Goal: Find specific page/section: Find specific page/section

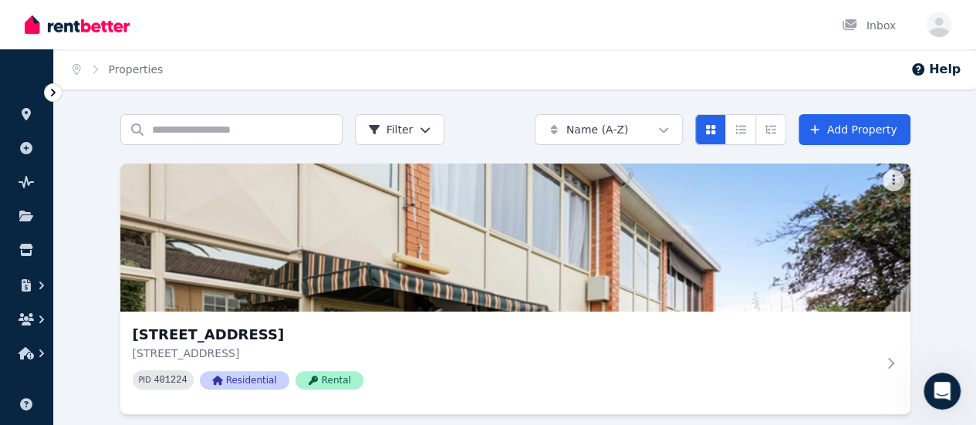
scroll to position [51, 0]
click at [489, 171] on div "[STREET_ADDRESS] PID 401224 Residential Rental" at bounding box center [515, 289] width 790 height 251
click at [27, 286] on icon "button" at bounding box center [26, 285] width 15 height 12
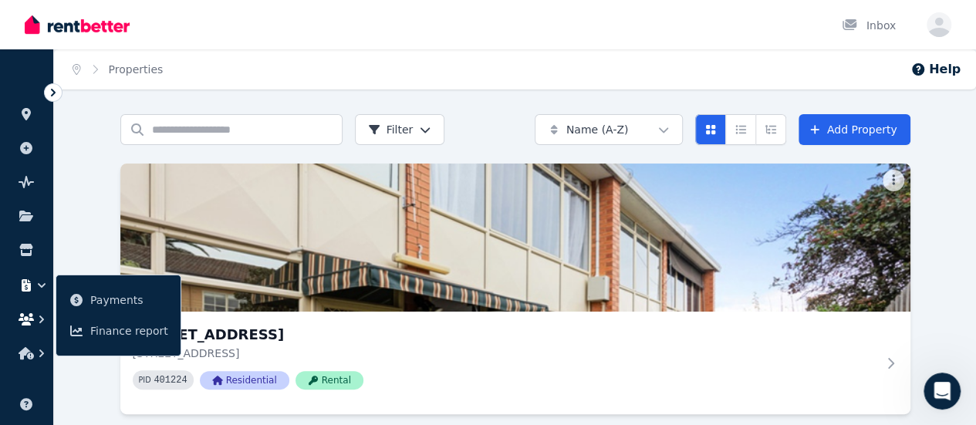
click at [28, 319] on icon "button" at bounding box center [26, 319] width 15 height 12
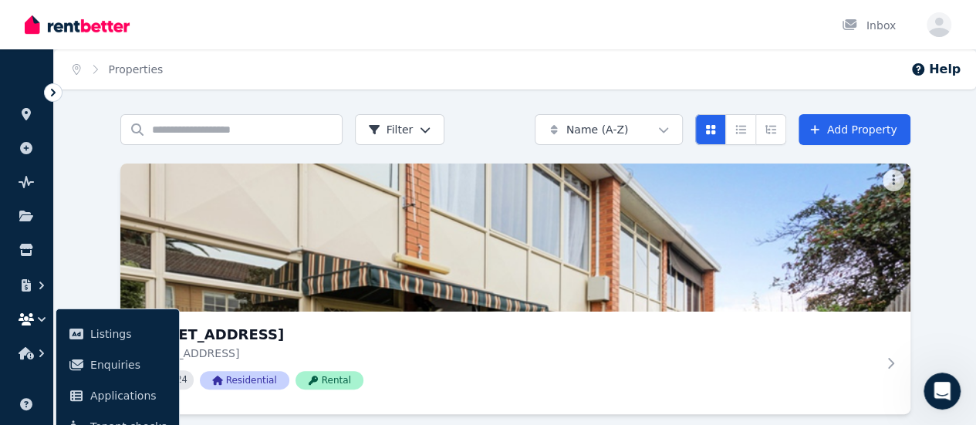
scroll to position [16, 0]
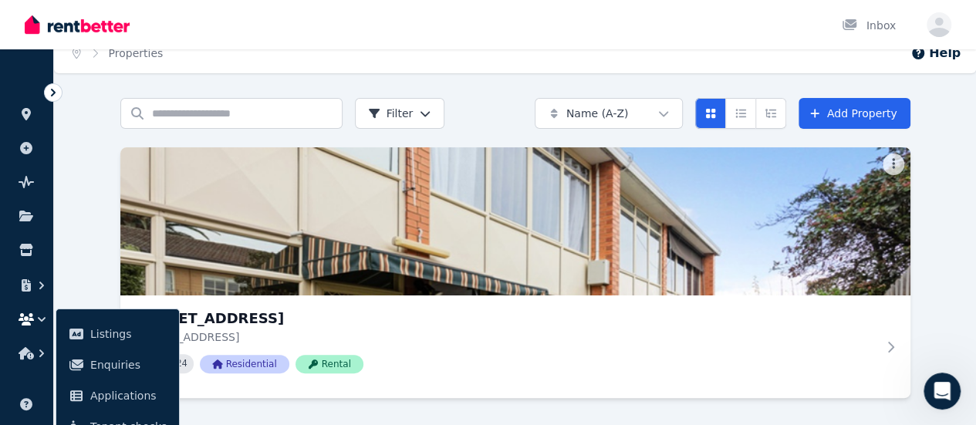
click at [26, 317] on icon "button" at bounding box center [26, 319] width 15 height 12
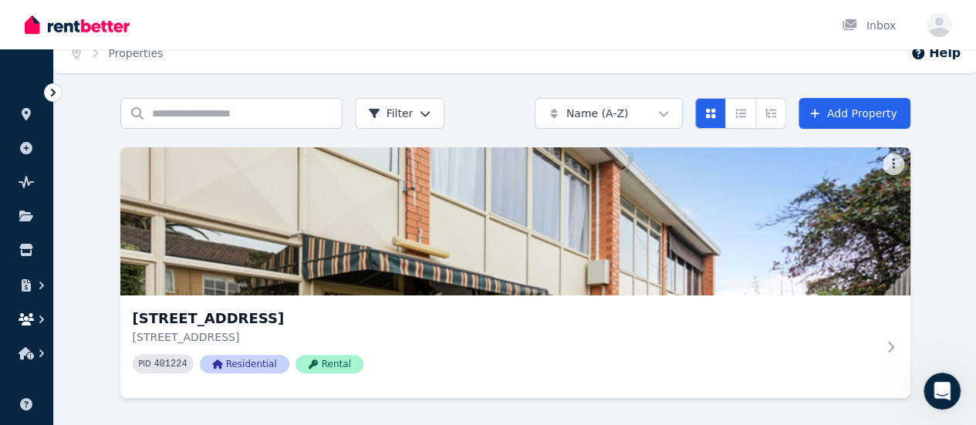
click at [43, 320] on icon "button" at bounding box center [41, 320] width 5 height 8
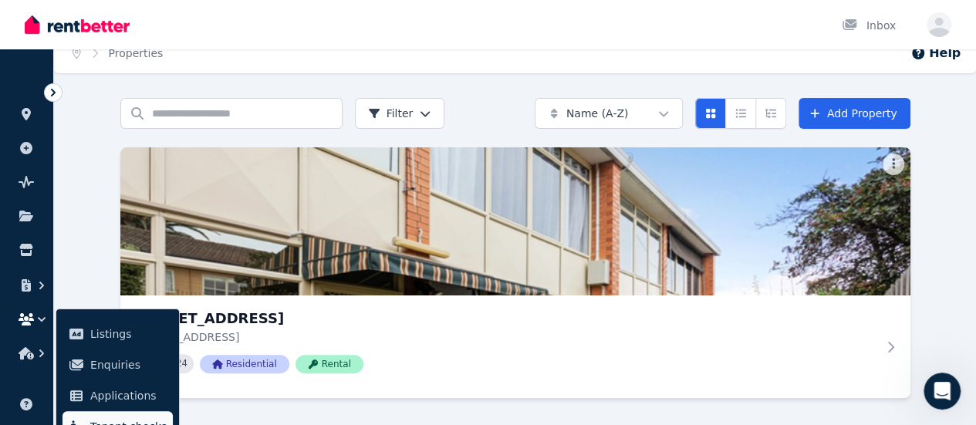
click at [96, 418] on span "Tenant checks" at bounding box center [128, 427] width 76 height 19
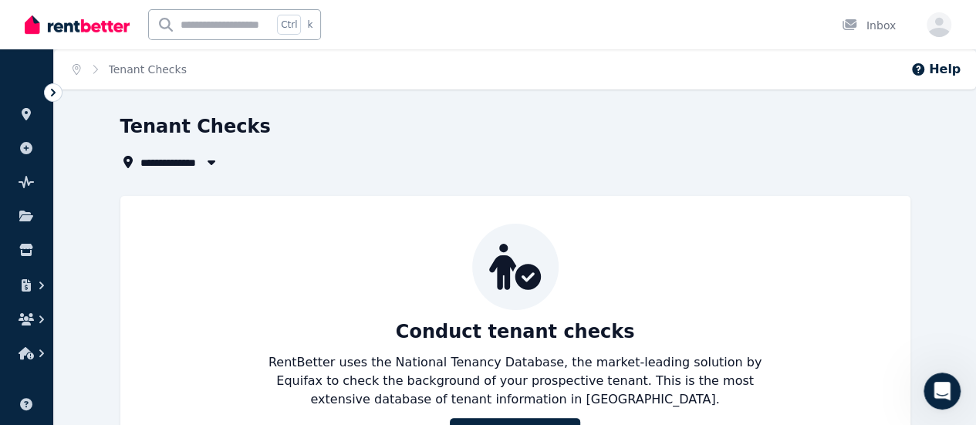
click at [136, 418] on div "Conduct tenant checks RentBetter uses the National Tenancy Database, the market…" at bounding box center [515, 339] width 759 height 230
click at [29, 150] on icon at bounding box center [26, 148] width 12 height 12
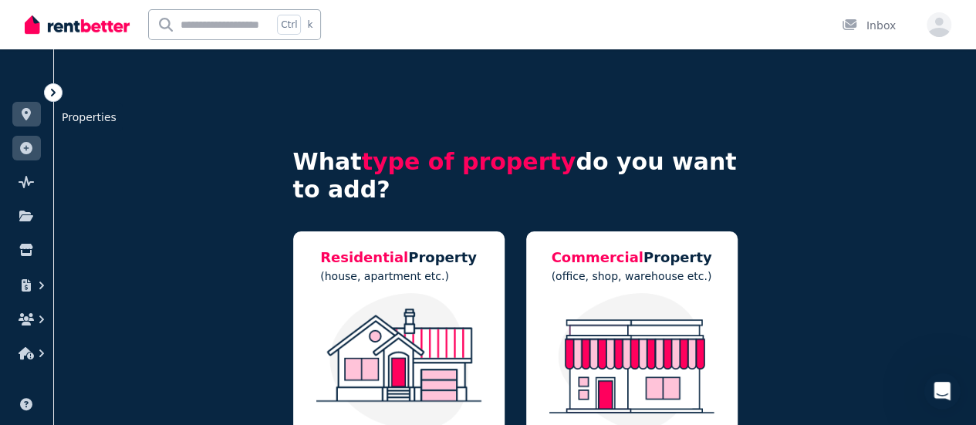
click at [26, 114] on icon at bounding box center [26, 114] width 9 height 12
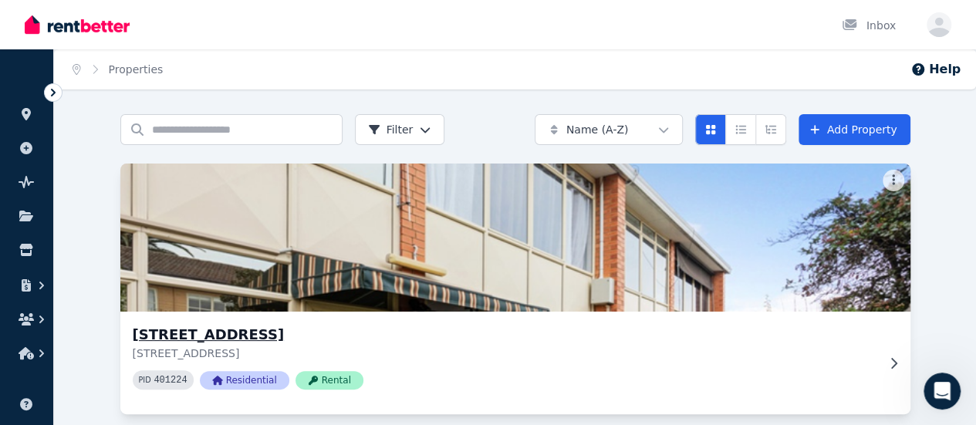
click at [157, 246] on img at bounding box center [515, 238] width 830 height 156
